Goal: Information Seeking & Learning: Learn about a topic

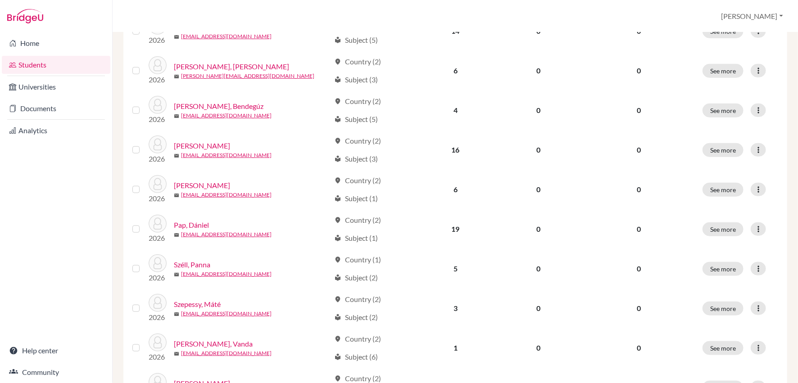
scroll to position [333, 0]
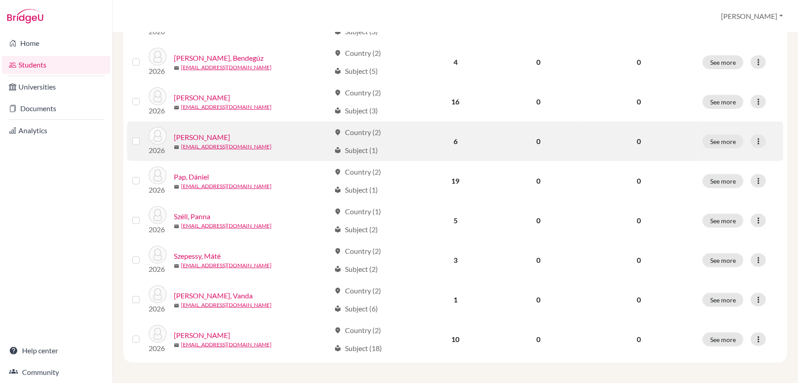
click at [214, 135] on link "[PERSON_NAME]" at bounding box center [202, 137] width 56 height 11
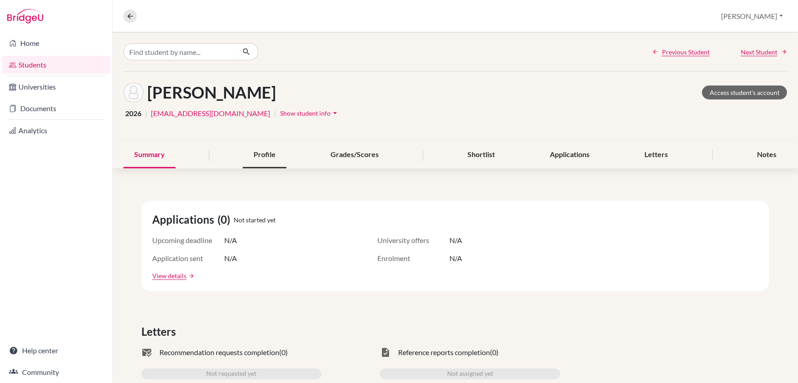
click at [267, 156] on div "Profile" at bounding box center [265, 155] width 44 height 27
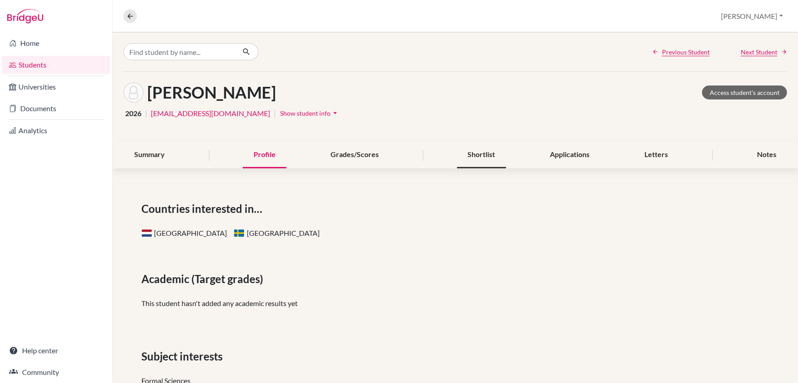
click at [492, 159] on div "Shortlist" at bounding box center [481, 155] width 49 height 27
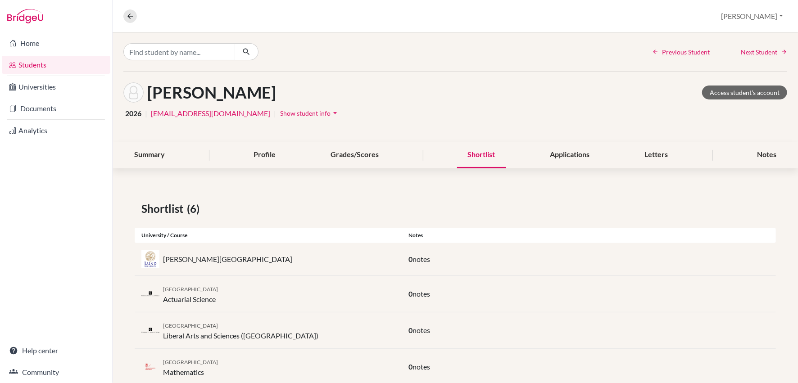
scroll to position [95, 0]
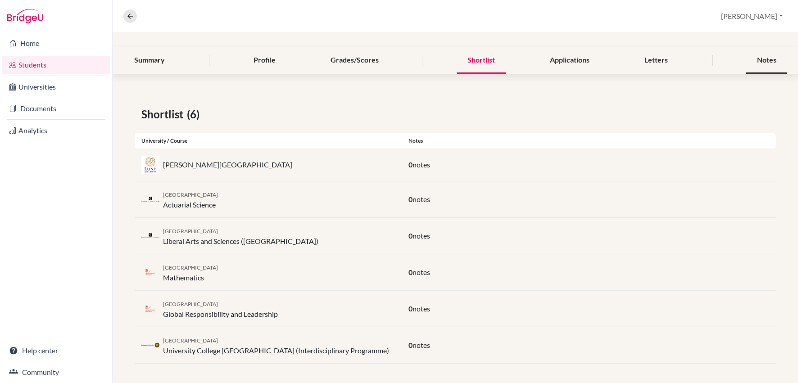
click at [763, 62] on div "Notes" at bounding box center [766, 60] width 41 height 27
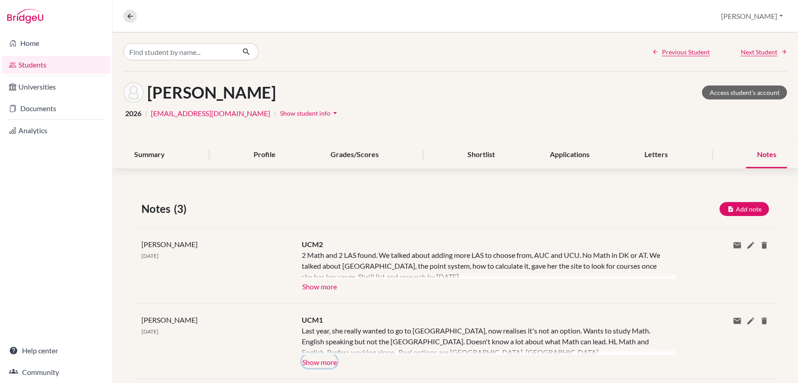
click at [323, 359] on button "Show more" at bounding box center [320, 362] width 36 height 14
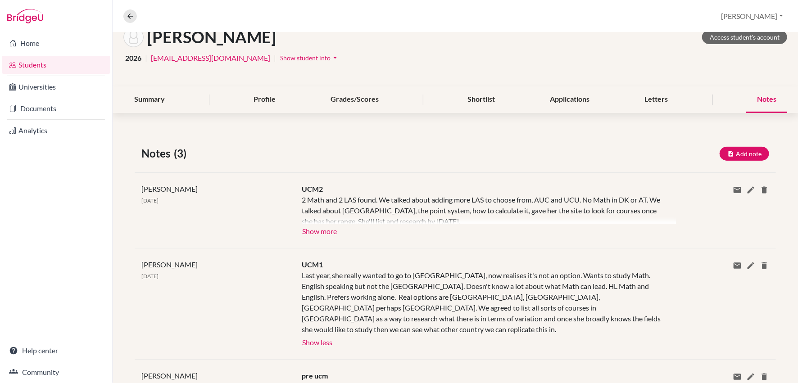
scroll to position [115, 0]
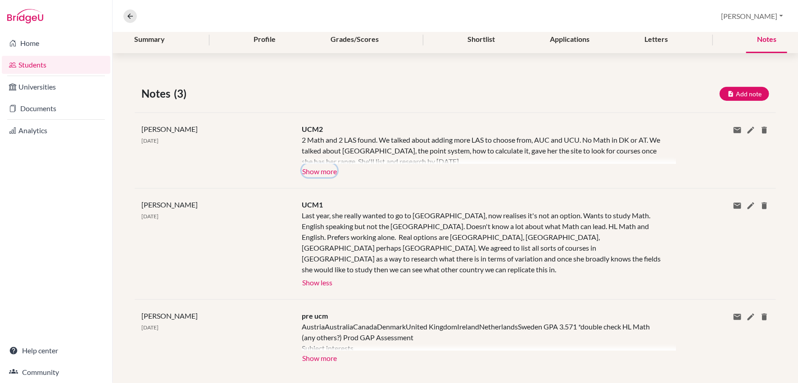
click at [319, 174] on button "Show more" at bounding box center [320, 171] width 36 height 14
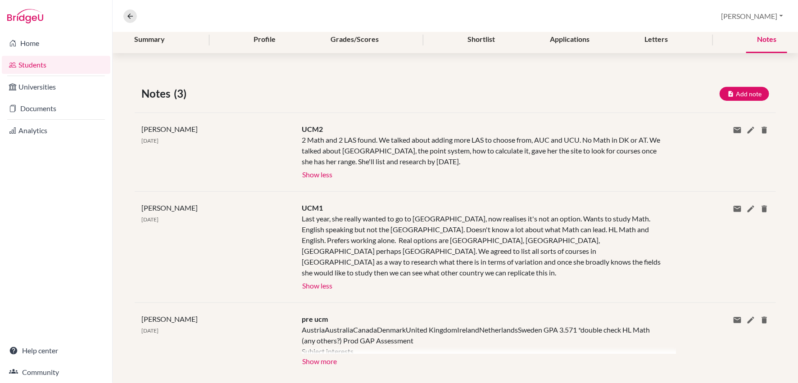
scroll to position [0, 0]
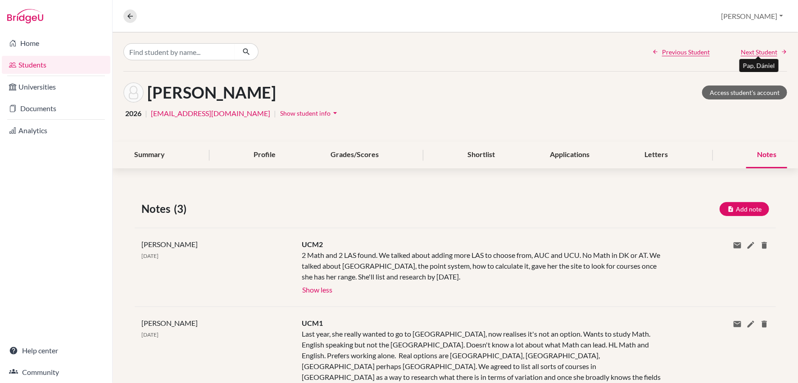
click at [763, 49] on span "Next Student" at bounding box center [759, 51] width 36 height 9
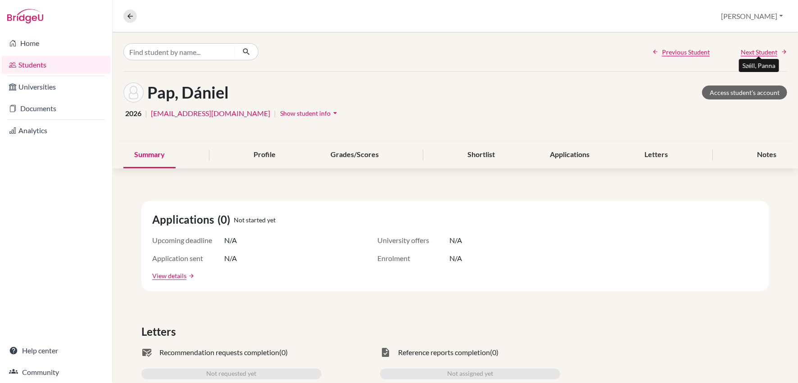
click at [763, 49] on span "Next Student" at bounding box center [759, 51] width 36 height 9
click at [768, 150] on div "Notes" at bounding box center [766, 155] width 41 height 27
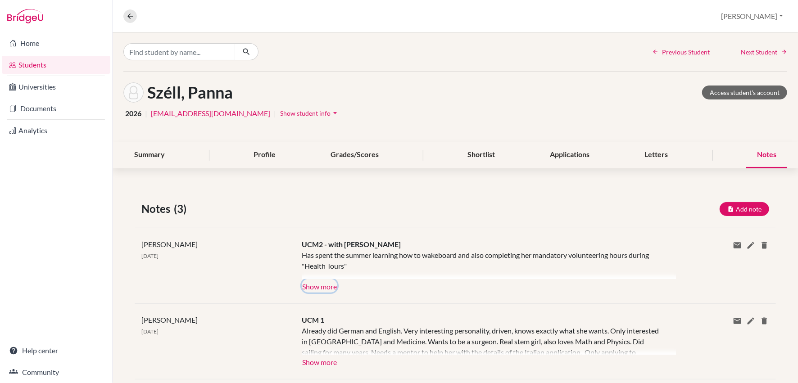
click at [326, 281] on button "Show more" at bounding box center [320, 286] width 36 height 14
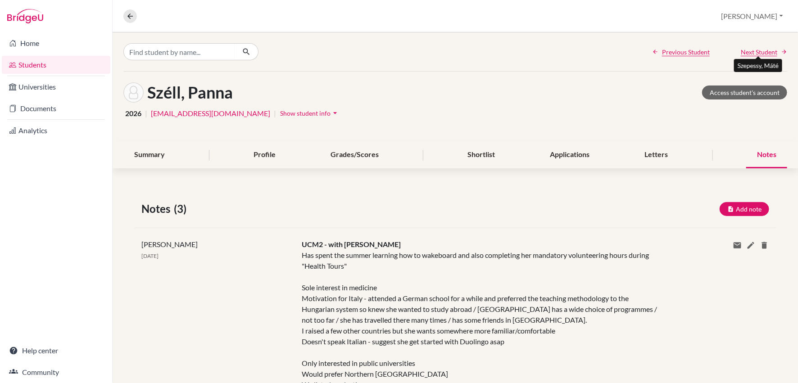
click at [763, 53] on span "Next Student" at bounding box center [759, 51] width 36 height 9
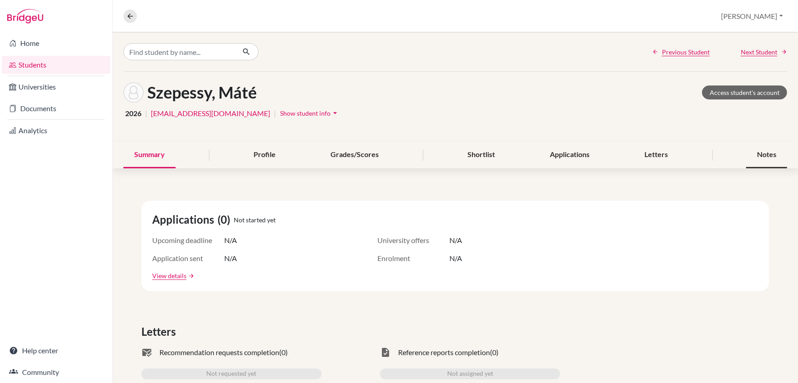
click at [764, 154] on div "Notes" at bounding box center [766, 155] width 41 height 27
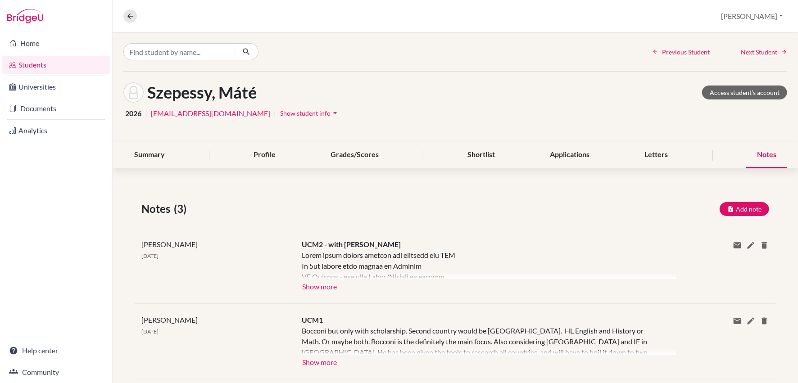
click at [310, 294] on div "[PERSON_NAME] [DATE] UCM2 - with [PERSON_NAME] Show more Show less Share via em…" at bounding box center [455, 266] width 641 height 76
click at [321, 283] on button "Show more" at bounding box center [320, 286] width 36 height 14
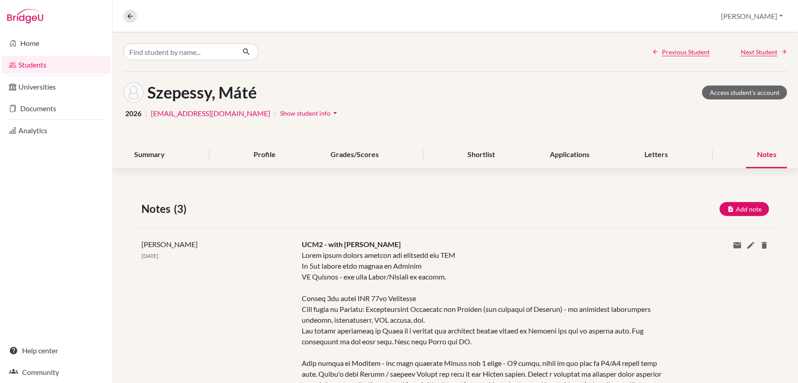
click at [764, 59] on div "Previous Student Next Student" at bounding box center [456, 51] width 686 height 39
click at [758, 55] on span "Next Student" at bounding box center [759, 51] width 36 height 9
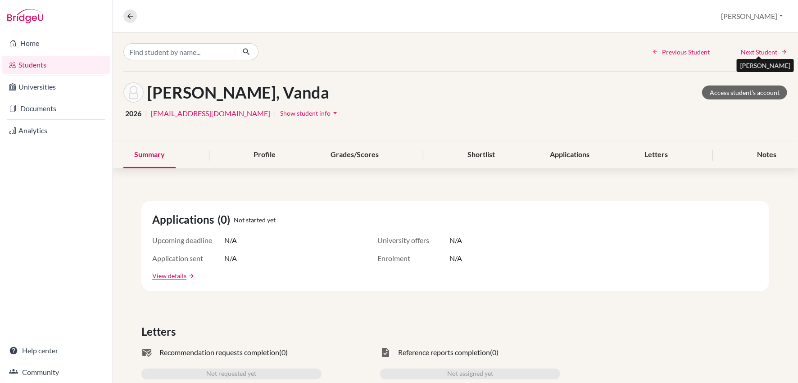
click at [756, 50] on span "Next Student" at bounding box center [759, 51] width 36 height 9
click at [268, 153] on div "Profile" at bounding box center [265, 155] width 44 height 27
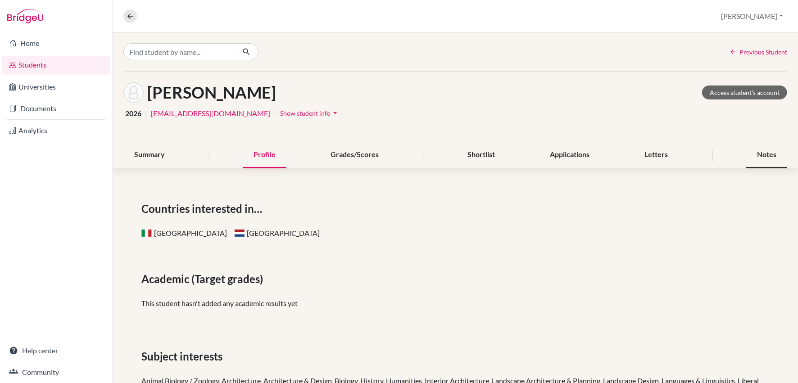
click at [767, 154] on div "Notes" at bounding box center [766, 155] width 41 height 27
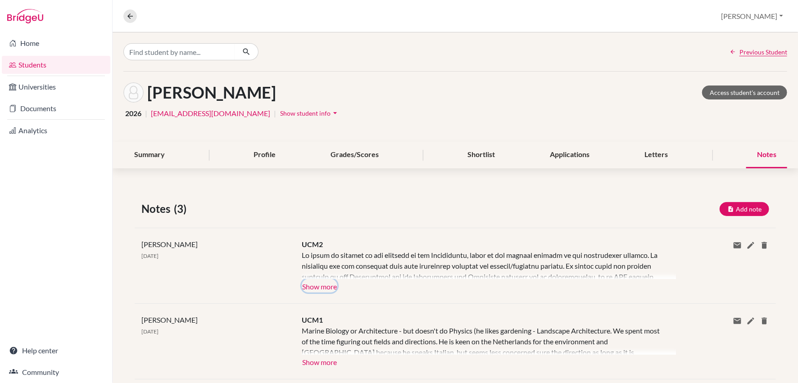
click at [323, 288] on button "Show more" at bounding box center [320, 286] width 36 height 14
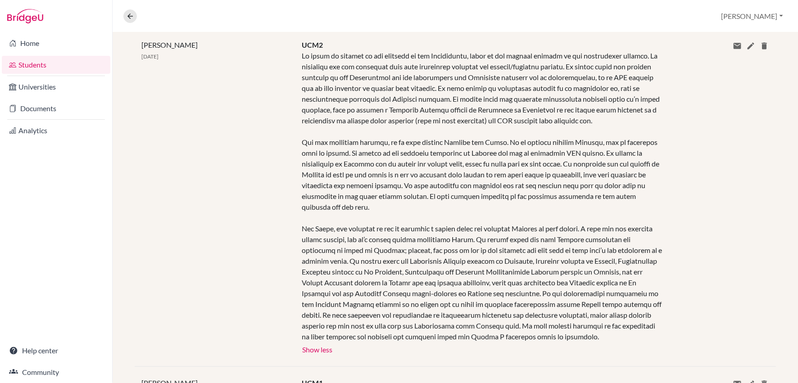
scroll to position [204, 0]
